Goal: Task Accomplishment & Management: Manage account settings

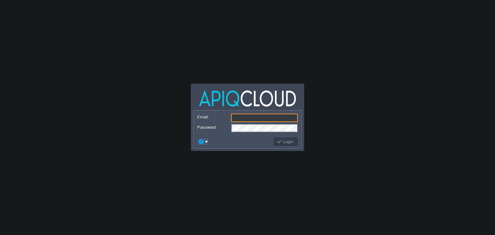
click at [202, 142] on button "button" at bounding box center [201, 142] width 6 height 6
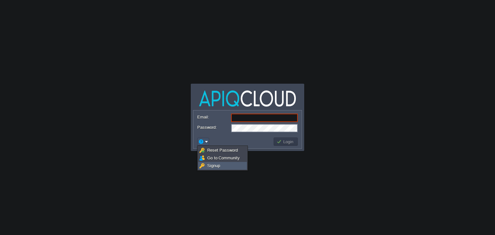
click at [213, 164] on span "Signup" at bounding box center [213, 165] width 13 height 5
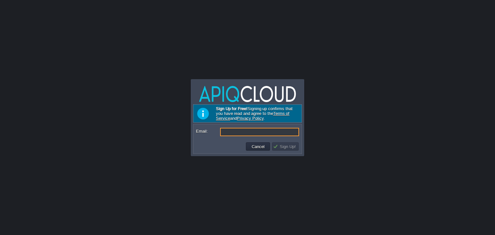
click at [239, 133] on input "Email:" at bounding box center [259, 132] width 79 height 8
click at [255, 133] on input "Email:" at bounding box center [259, 132] width 79 height 8
paste input "[EMAIL_ADDRESS][DOMAIN_NAME]"
type input "[EMAIL_ADDRESS][DOMAIN_NAME]"
click at [286, 148] on button "Sign Up!" at bounding box center [285, 147] width 25 height 6
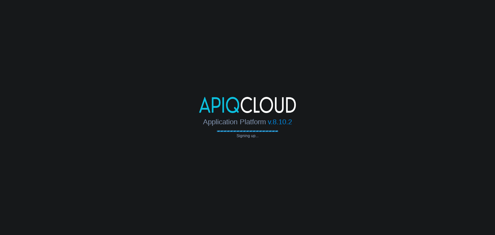
type input "[EMAIL_ADDRESS][DOMAIN_NAME]"
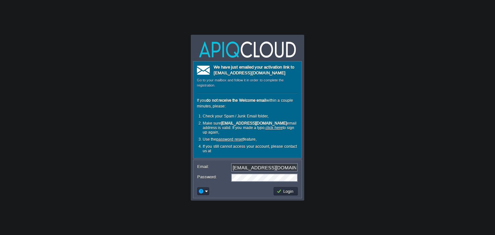
click at [290, 195] on td "Login" at bounding box center [286, 191] width 26 height 10
click at [289, 195] on td "Login" at bounding box center [286, 191] width 26 height 10
click at [288, 193] on button "Login" at bounding box center [286, 192] width 19 height 6
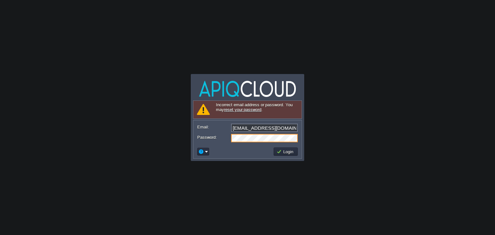
click at [244, 109] on link "reset your password" at bounding box center [242, 109] width 37 height 5
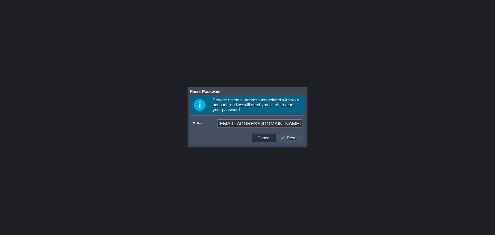
click at [286, 137] on button "Reset" at bounding box center [290, 138] width 20 height 6
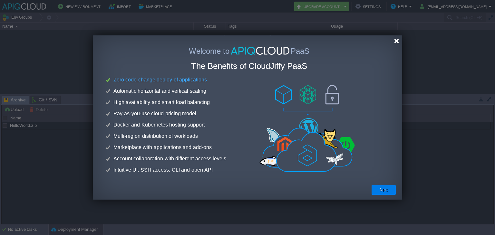
click at [397, 42] on div at bounding box center [396, 41] width 5 height 5
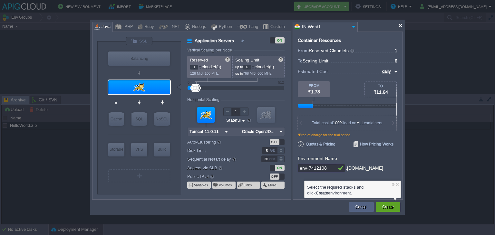
click at [401, 26] on div at bounding box center [400, 25] width 5 height 5
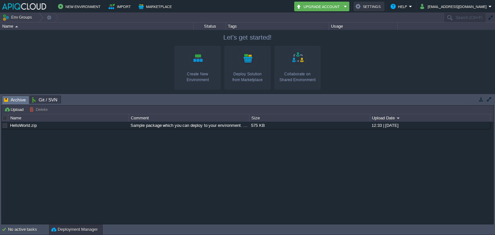
click at [382, 7] on button "Settings" at bounding box center [369, 7] width 27 height 8
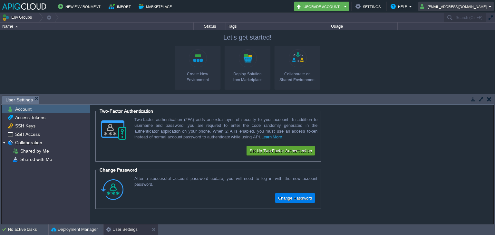
click at [448, 7] on button "[EMAIL_ADDRESS][DOMAIN_NAME]" at bounding box center [454, 7] width 68 height 8
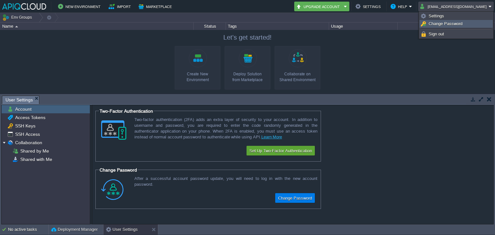
click at [440, 25] on span "Change Password" at bounding box center [446, 23] width 34 height 5
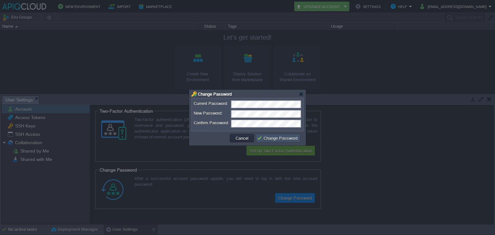
click at [274, 140] on button "Change Password" at bounding box center [278, 138] width 43 height 6
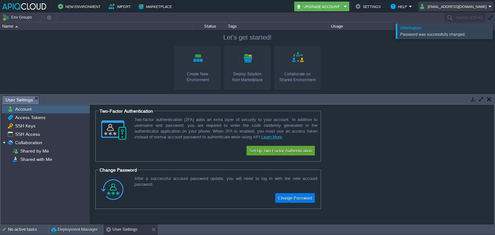
click at [463, 7] on button "[EMAIL_ADDRESS][DOMAIN_NAME]" at bounding box center [454, 7] width 68 height 8
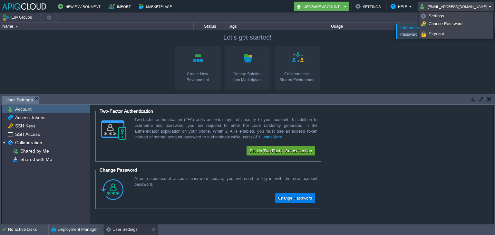
click at [433, 33] on span "Sign out" at bounding box center [436, 34] width 15 height 5
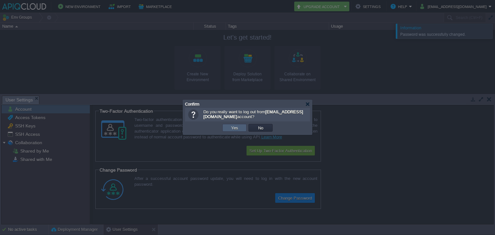
click at [230, 129] on button "Yes" at bounding box center [234, 128] width 11 height 6
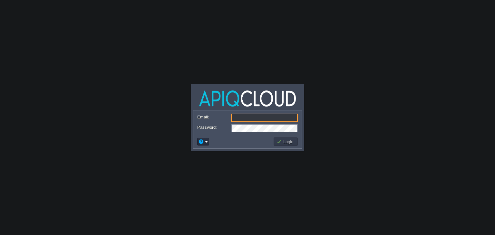
click at [263, 116] on input "Email:" at bounding box center [264, 118] width 67 height 8
click at [235, 116] on input "Email:" at bounding box center [264, 118] width 67 height 8
paste input "[EMAIL_ADDRESS][DOMAIN_NAME]"
type input "[EMAIL_ADDRESS][DOMAIN_NAME]"
click at [291, 142] on button "Login" at bounding box center [286, 142] width 19 height 6
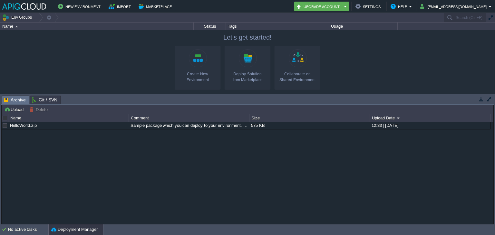
click at [335, 8] on button "Upgrade Account" at bounding box center [319, 7] width 46 height 8
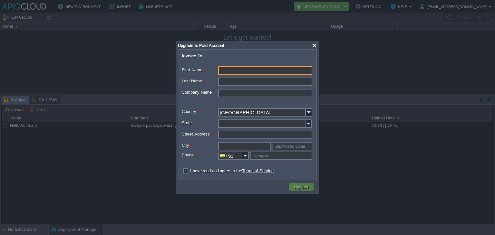
click at [313, 45] on div at bounding box center [314, 45] width 5 height 5
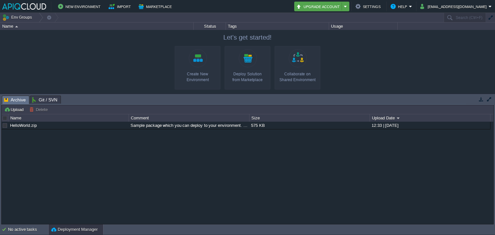
click at [348, 5] on em "Upgrade Account" at bounding box center [321, 7] width 51 height 8
click at [414, 6] on td "Help" at bounding box center [401, 7] width 25 height 10
click at [411, 7] on em "Help" at bounding box center [402, 7] width 22 height 8
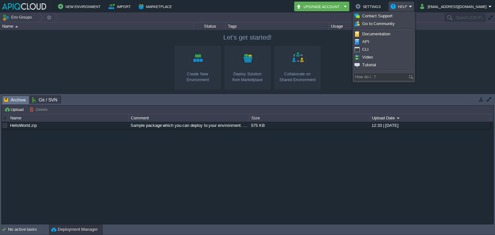
click at [445, 57] on div at bounding box center [247, 62] width 495 height 64
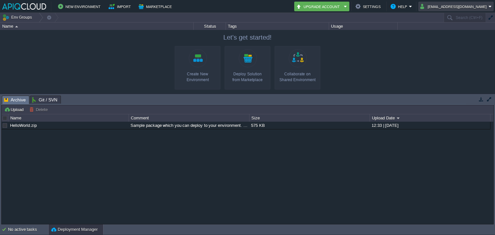
click at [460, 9] on button "[EMAIL_ADDRESS][DOMAIN_NAME]" at bounding box center [454, 7] width 68 height 8
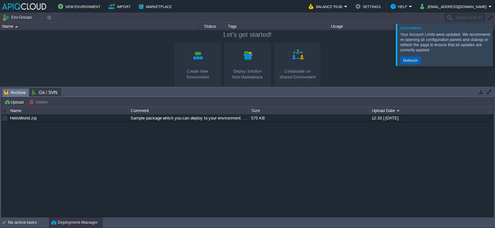
click at [407, 62] on button "Refresh" at bounding box center [410, 60] width 18 height 6
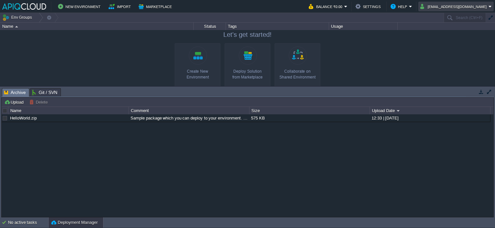
click at [471, 9] on button "[EMAIL_ADDRESS][DOMAIN_NAME]" at bounding box center [454, 7] width 68 height 8
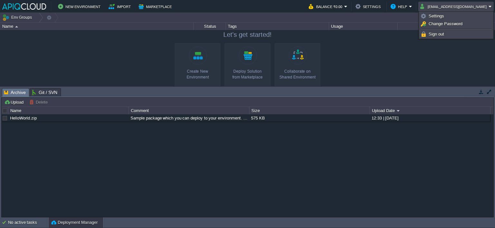
click at [470, 7] on button "[EMAIL_ADDRESS][DOMAIN_NAME]" at bounding box center [454, 7] width 68 height 8
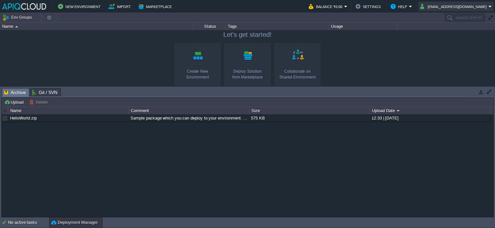
click at [470, 7] on button "[EMAIL_ADDRESS][DOMAIN_NAME]" at bounding box center [454, 7] width 68 height 8
click at [405, 42] on div at bounding box center [247, 58] width 495 height 56
click at [340, 6] on button "Balance ₹0.00" at bounding box center [326, 7] width 35 height 8
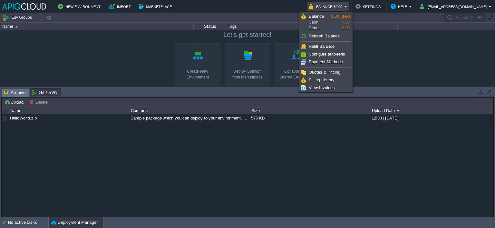
click at [340, 6] on button "Balance ₹0.00" at bounding box center [326, 7] width 35 height 8
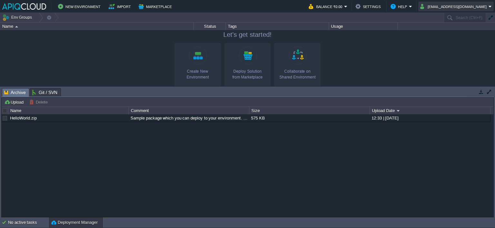
click at [465, 6] on button "[EMAIL_ADDRESS][DOMAIN_NAME]" at bounding box center [454, 7] width 68 height 8
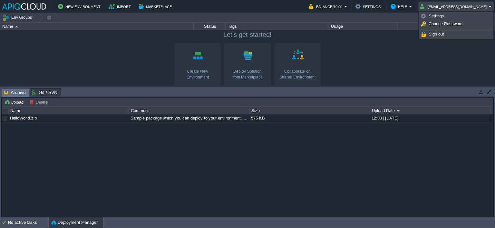
click at [382, 48] on div at bounding box center [247, 58] width 495 height 56
